Goal: Information Seeking & Learning: Learn about a topic

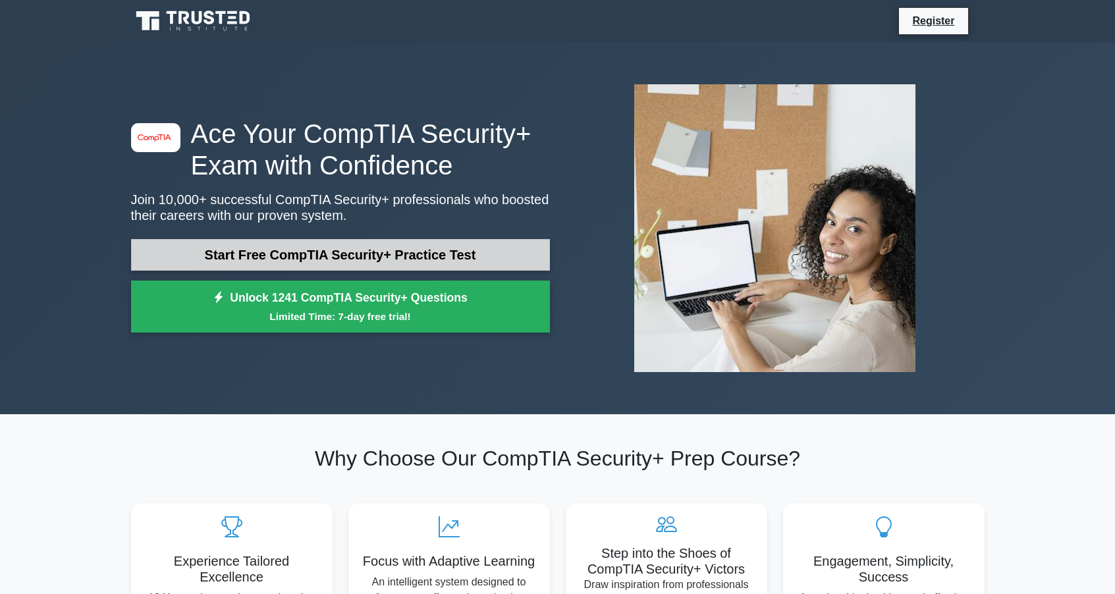
click at [368, 254] on link "Start Free CompTIA Security+ Practice Test" at bounding box center [340, 255] width 419 height 32
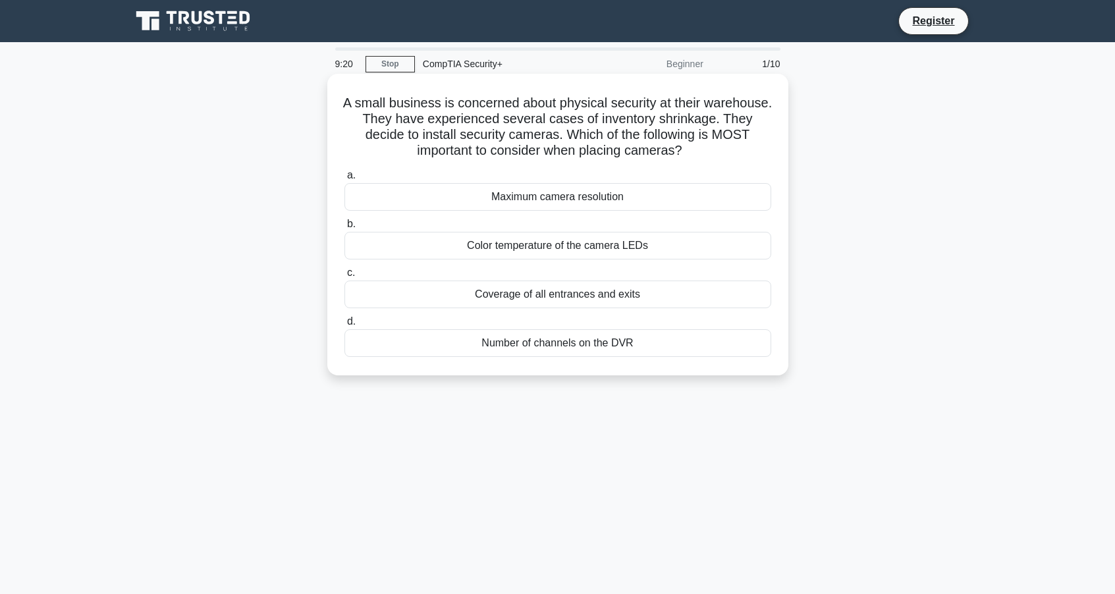
click at [595, 297] on div "Coverage of all entrances and exits" at bounding box center [558, 295] width 427 height 28
click at [345, 277] on input "c. Coverage of all entrances and exits" at bounding box center [345, 273] width 0 height 9
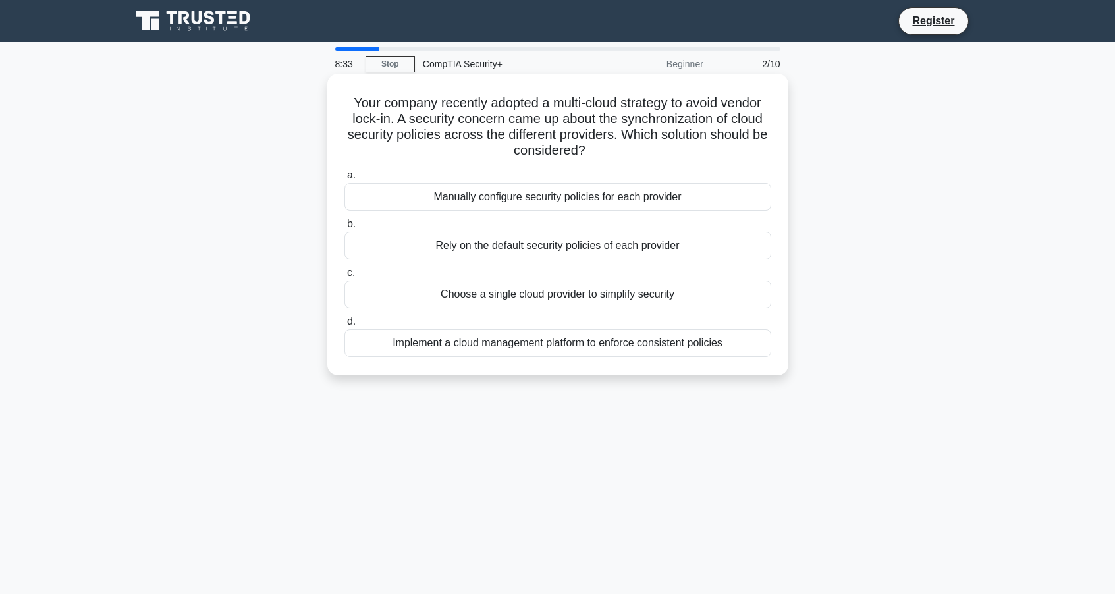
click at [514, 344] on div "Implement a cloud management platform to enforce consistent policies" at bounding box center [558, 343] width 427 height 28
click at [345, 326] on input "d. Implement a cloud management platform to enforce consistent policies" at bounding box center [345, 321] width 0 height 9
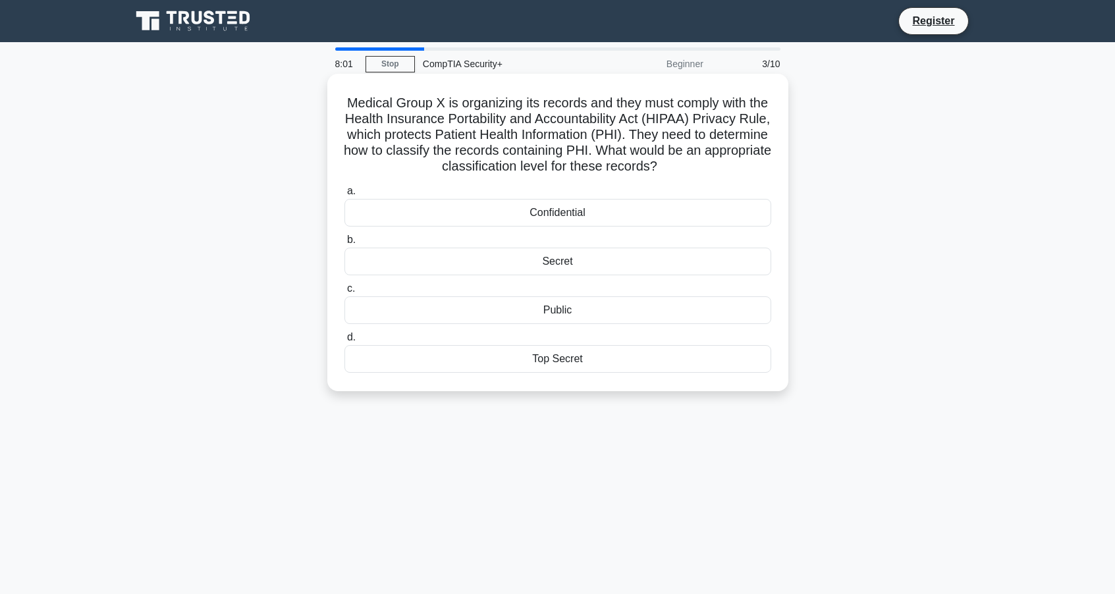
click at [558, 215] on div "Confidential" at bounding box center [558, 213] width 427 height 28
click at [345, 196] on input "a. Confidential" at bounding box center [345, 191] width 0 height 9
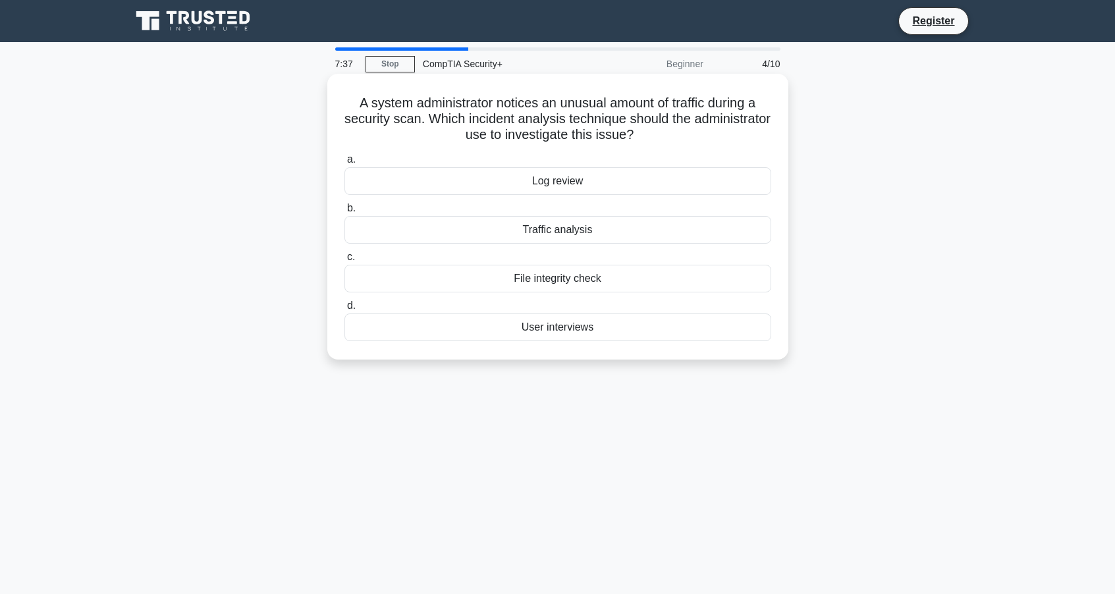
click at [559, 231] on div "Traffic analysis" at bounding box center [558, 230] width 427 height 28
click at [345, 213] on input "b. Traffic analysis" at bounding box center [345, 208] width 0 height 9
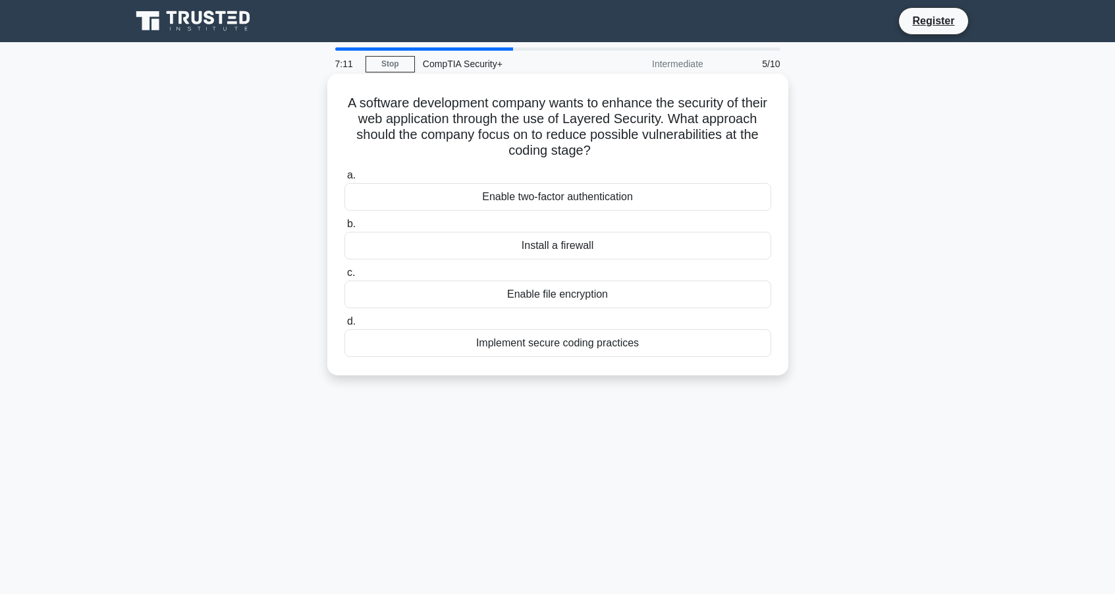
click at [591, 339] on div "Implement secure coding practices" at bounding box center [558, 343] width 427 height 28
click at [345, 326] on input "d. Implement secure coding practices" at bounding box center [345, 321] width 0 height 9
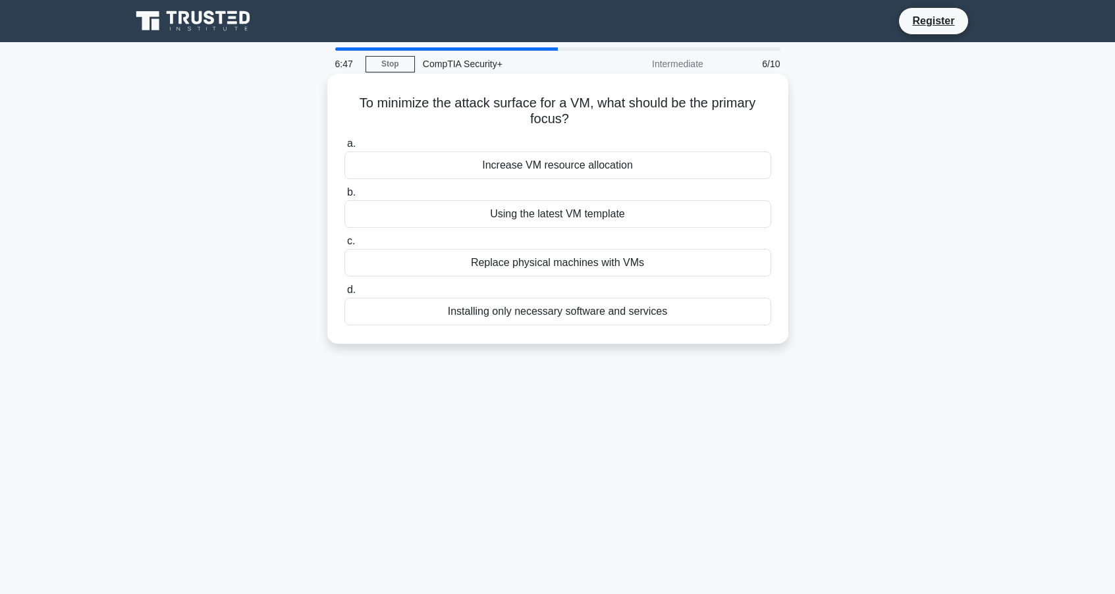
click at [590, 312] on div "Installing only necessary software and services" at bounding box center [558, 312] width 427 height 28
click at [345, 294] on input "d. Installing only necessary software and services" at bounding box center [345, 290] width 0 height 9
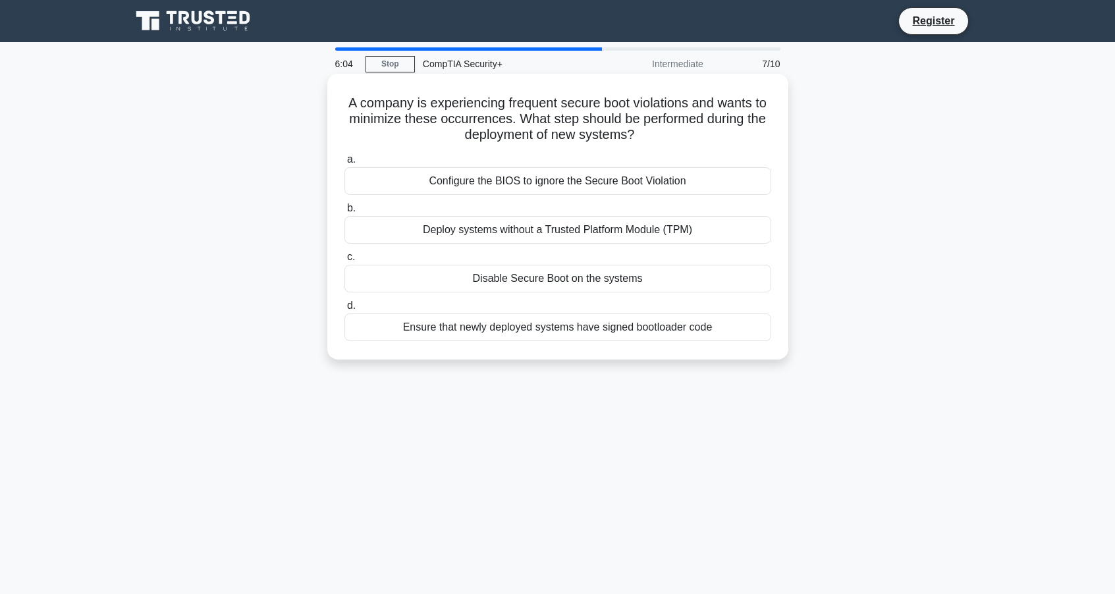
click at [563, 332] on div "Ensure that newly deployed systems have signed bootloader code" at bounding box center [558, 328] width 427 height 28
click at [345, 310] on input "d. Ensure that newly deployed systems have signed bootloader code" at bounding box center [345, 306] width 0 height 9
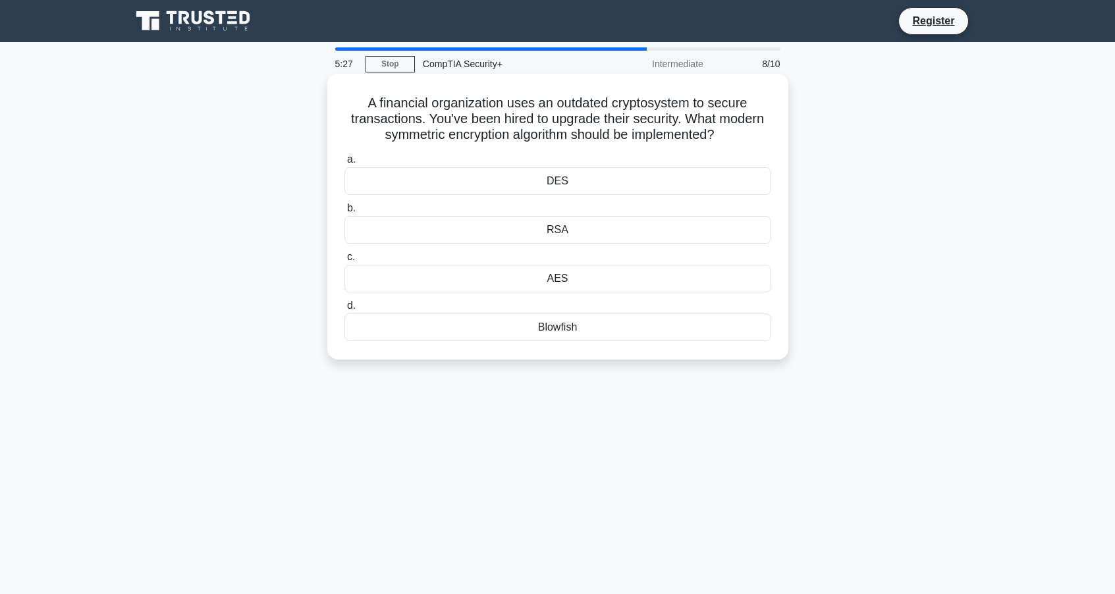
click at [565, 278] on div "AES" at bounding box center [558, 279] width 427 height 28
click at [345, 262] on input "c. AES" at bounding box center [345, 257] width 0 height 9
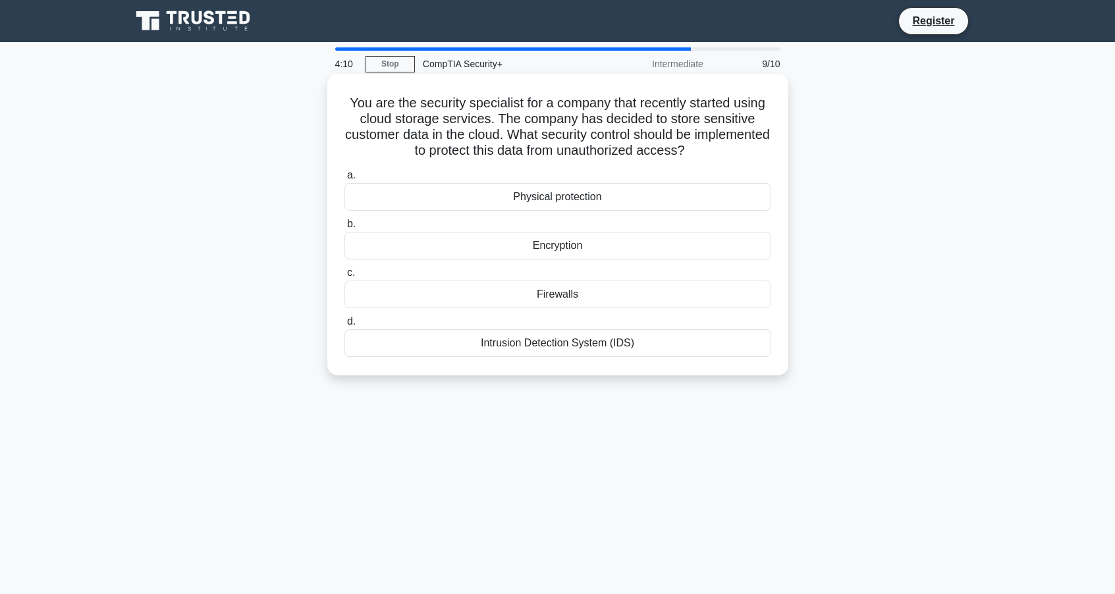
click at [551, 239] on div "Encryption" at bounding box center [558, 246] width 427 height 28
click at [345, 229] on input "b. Encryption" at bounding box center [345, 224] width 0 height 9
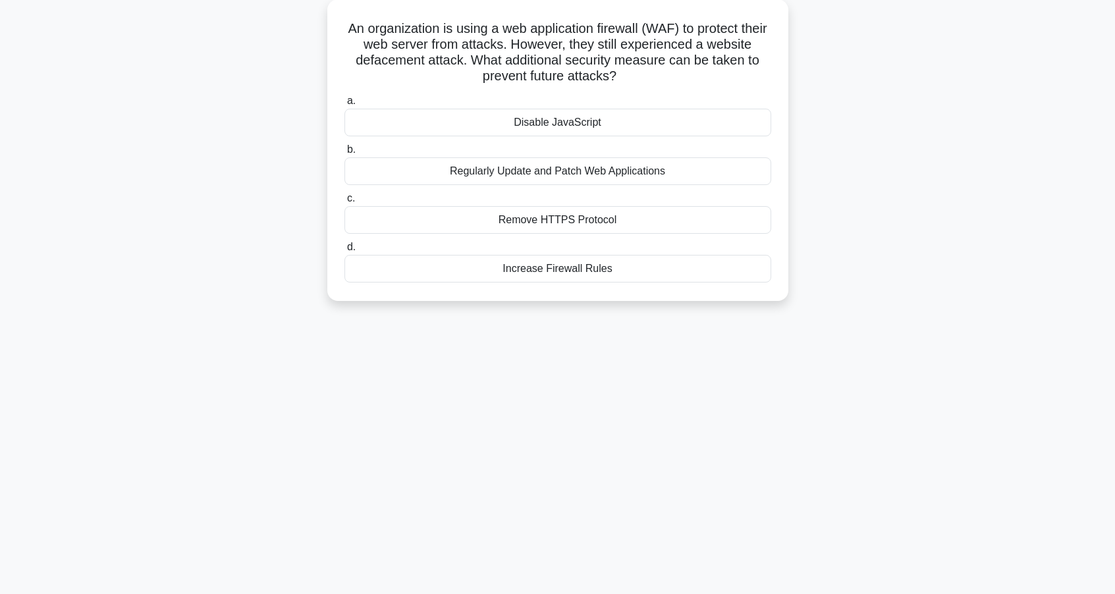
scroll to position [51, 0]
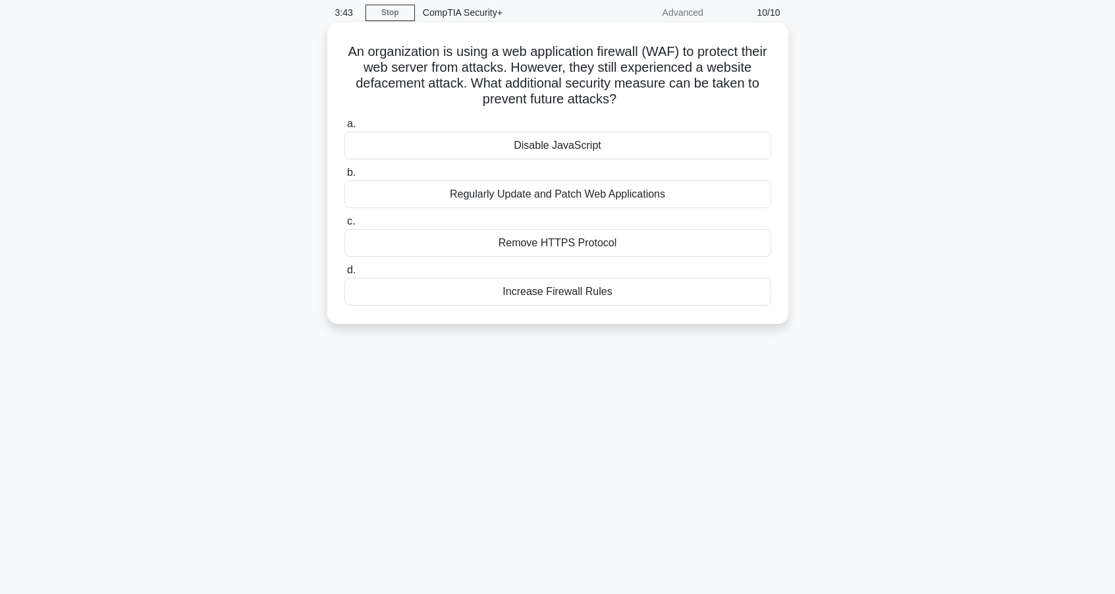
click at [579, 294] on div "Increase Firewall Rules" at bounding box center [558, 292] width 427 height 28
click at [345, 275] on input "d. Increase Firewall Rules" at bounding box center [345, 270] width 0 height 9
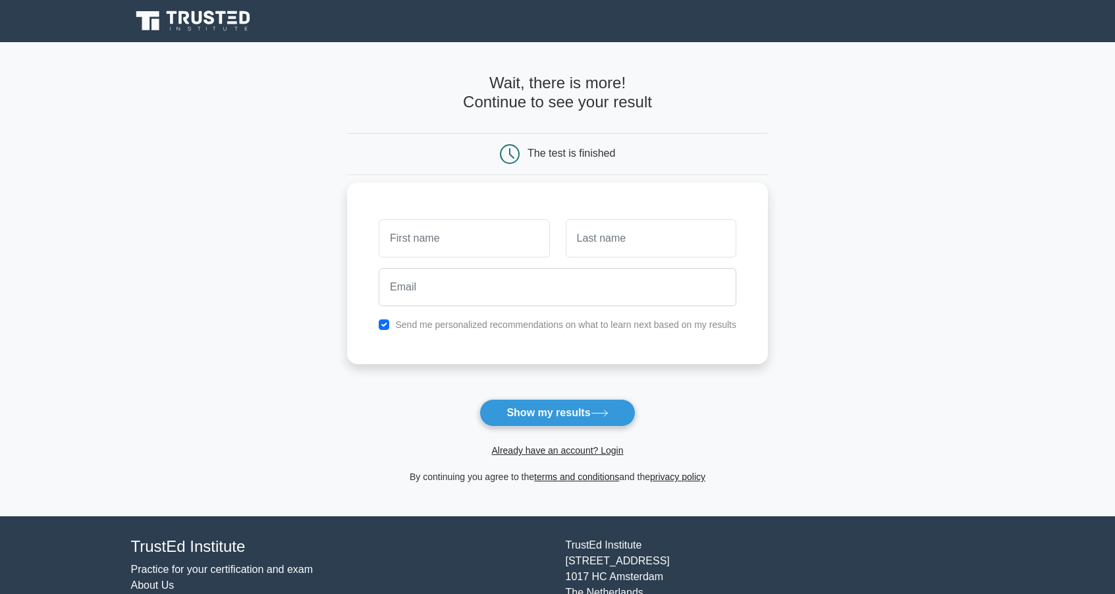
click at [499, 235] on input "text" at bounding box center [464, 238] width 171 height 38
type input "Mike"
type input "Small"
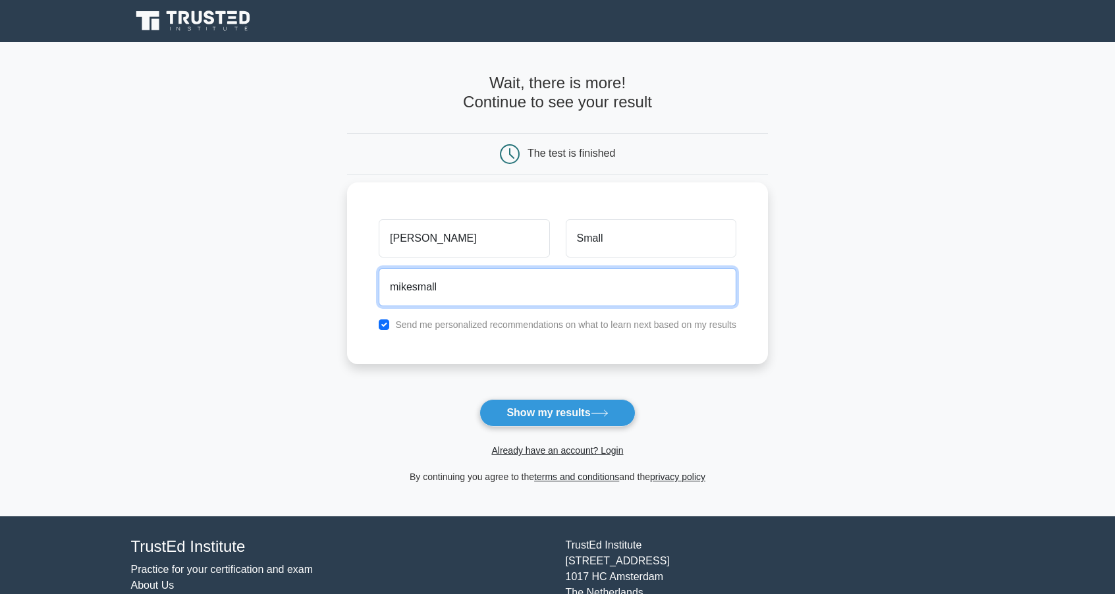
type input "mikesmall985@gmail.com"
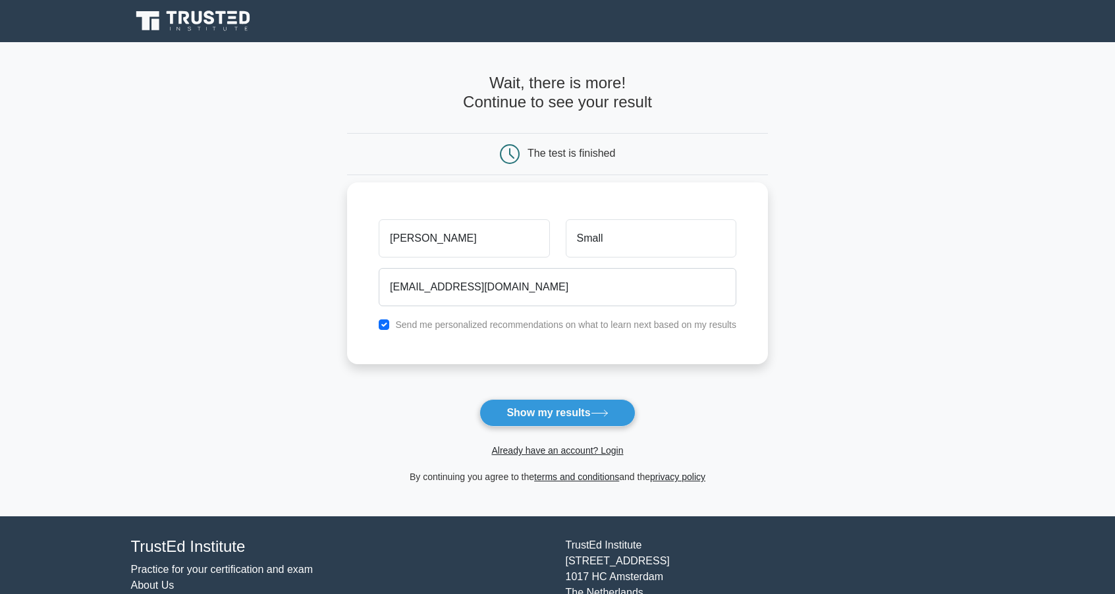
click at [476, 328] on label "Send me personalized recommendations on what to learn next based on my results" at bounding box center [565, 324] width 341 height 11
click at [385, 329] on input "checkbox" at bounding box center [384, 324] width 11 height 11
checkbox input "false"
click at [539, 413] on button "Show my results" at bounding box center [557, 413] width 155 height 28
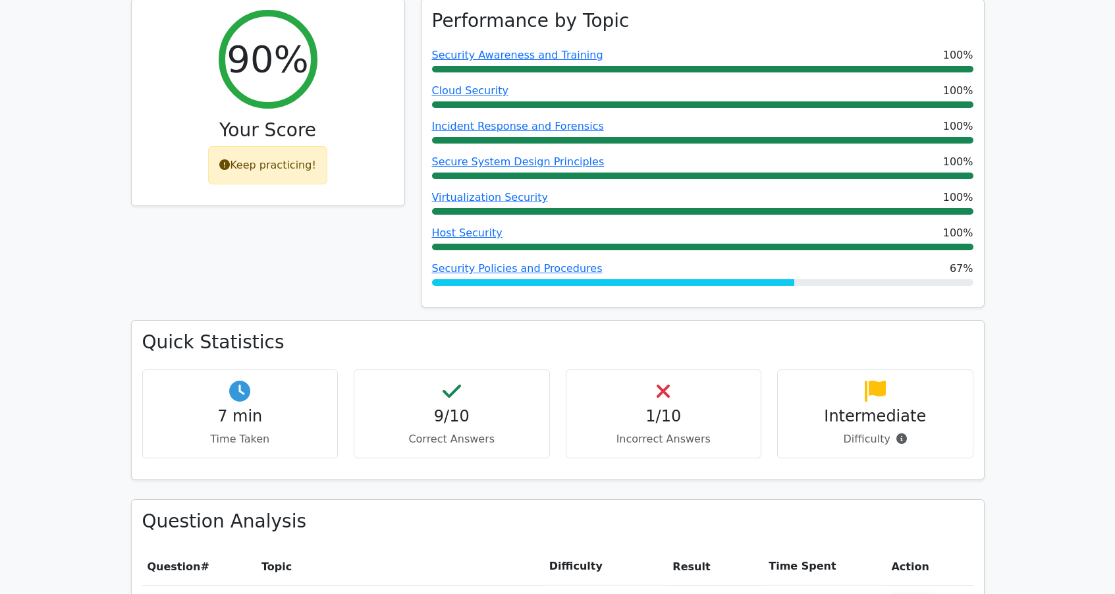
scroll to position [461, 0]
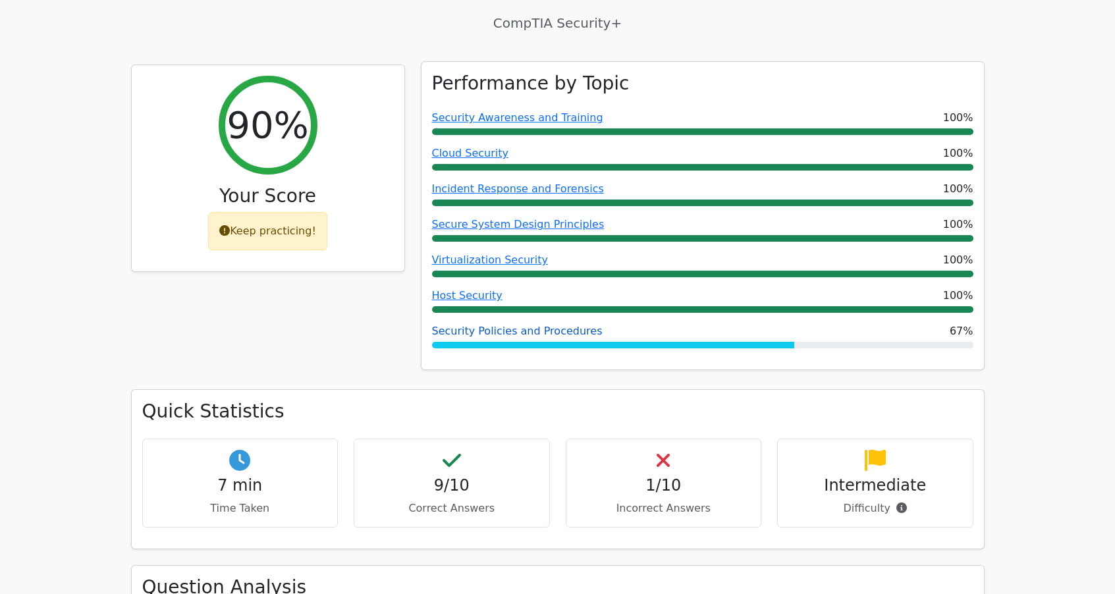
click at [501, 325] on link "Security Policies and Procedures" at bounding box center [517, 331] width 171 height 13
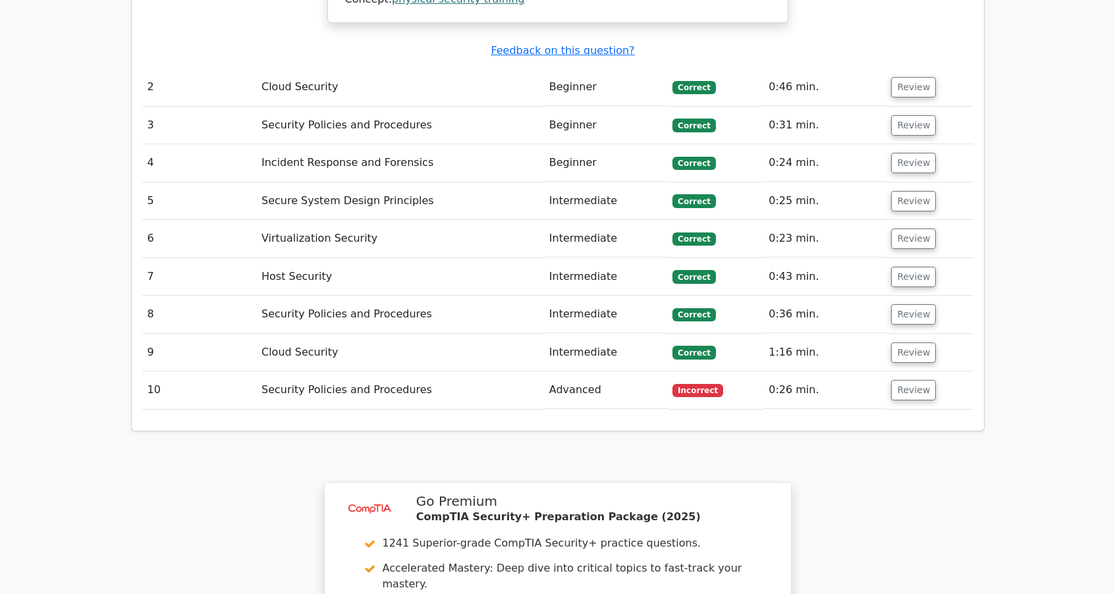
scroll to position [1581, 0]
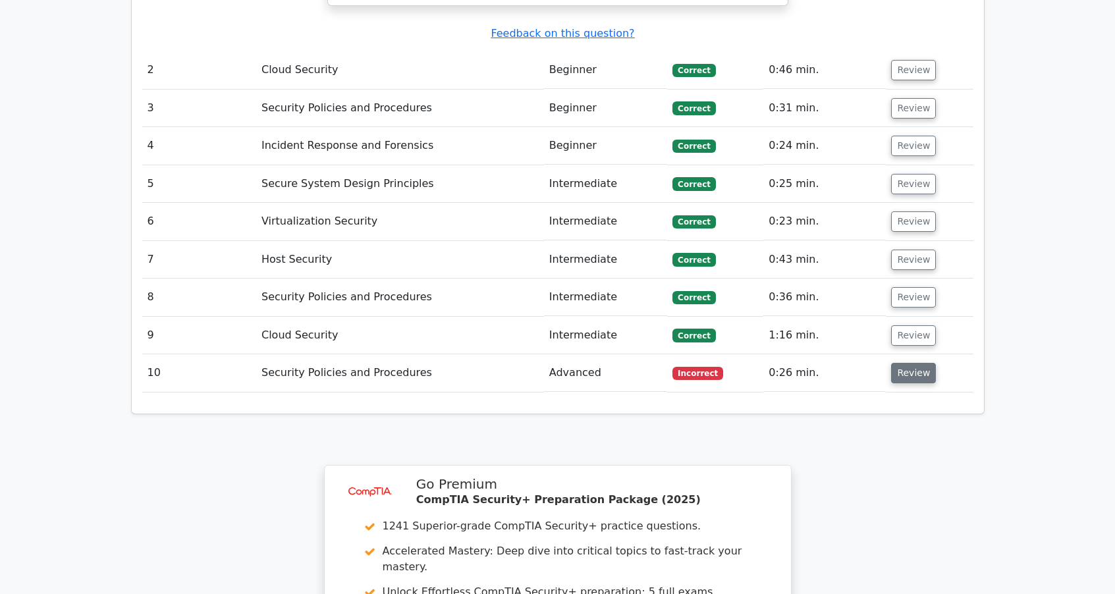
click at [894, 363] on button "Review" at bounding box center [913, 373] width 45 height 20
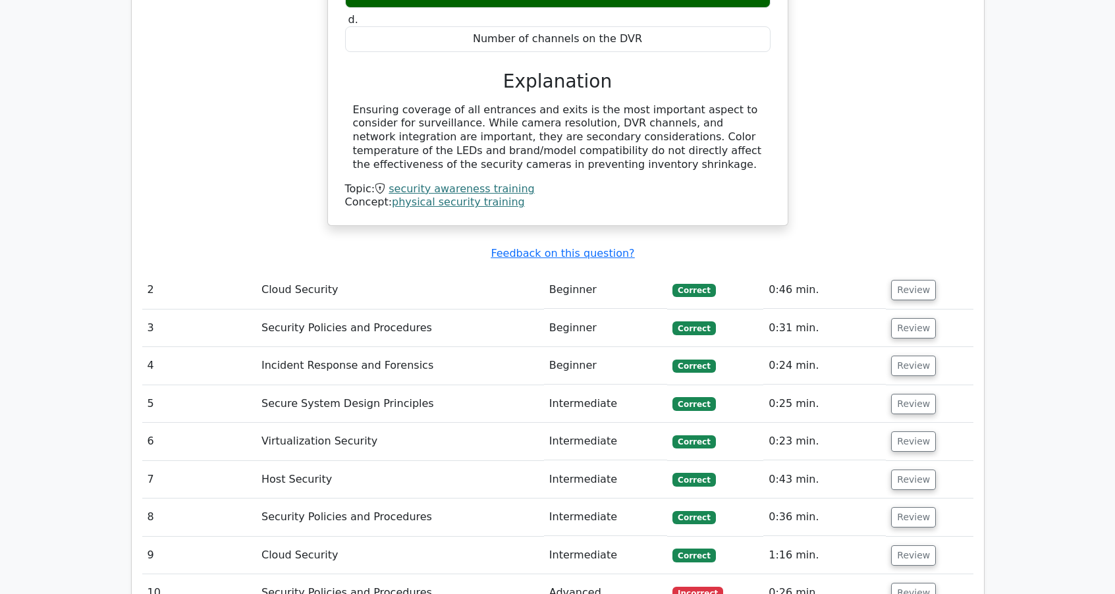
scroll to position [1317, 0]
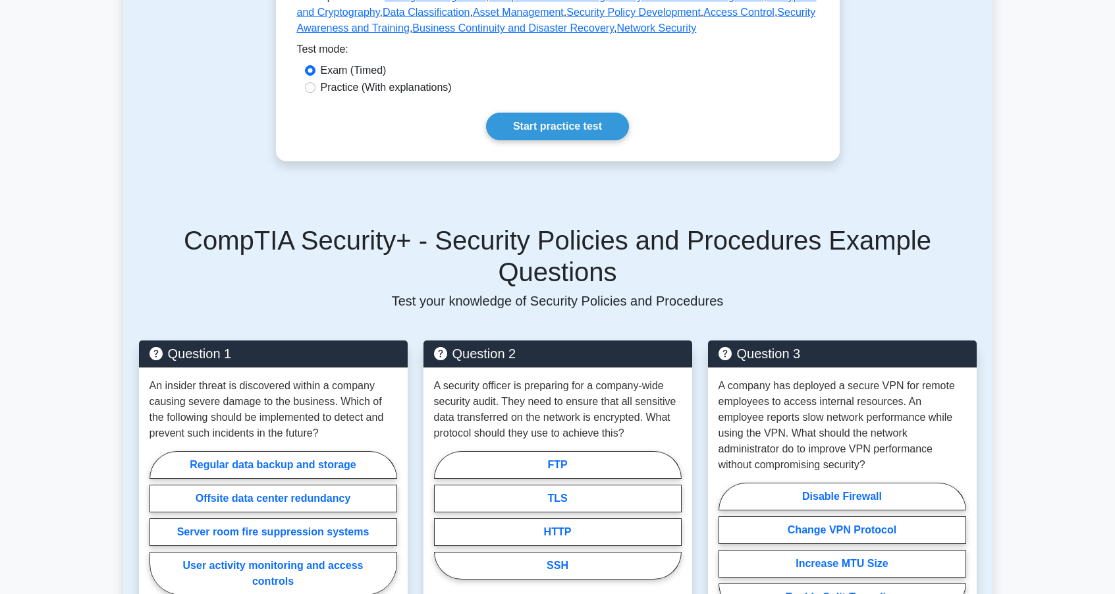
scroll to position [329, 0]
